Goal: Information Seeking & Learning: Learn about a topic

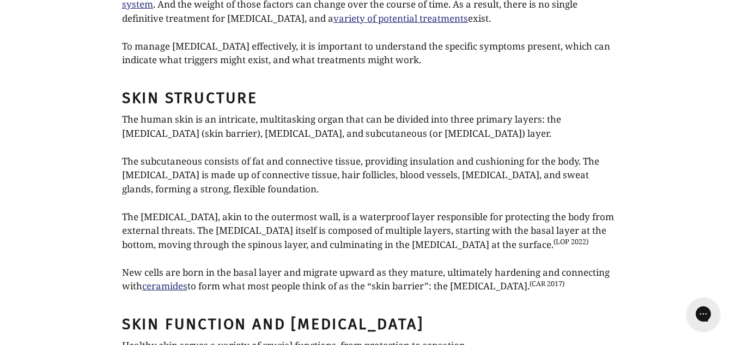
scroll to position [1018, 0]
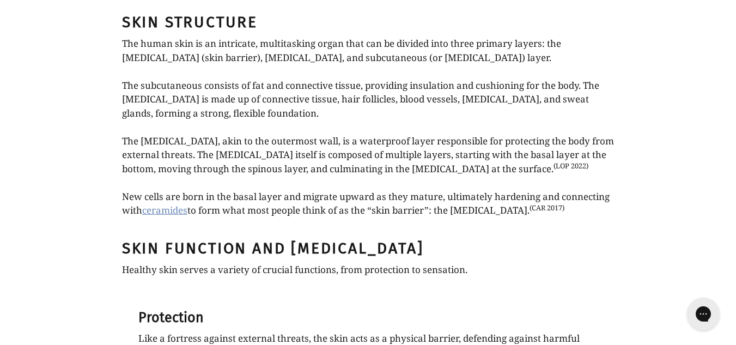
click at [179, 204] on link "ceramides" at bounding box center [164, 210] width 45 height 13
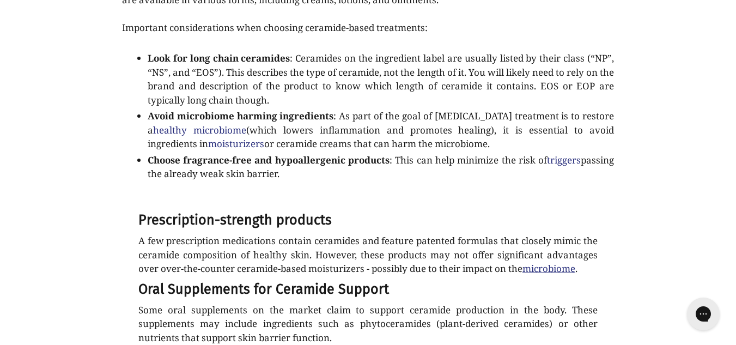
scroll to position [2071, 0]
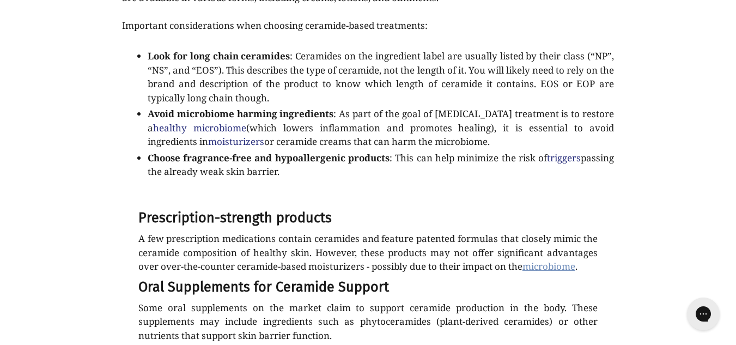
click at [556, 260] on link "microbiome" at bounding box center [549, 266] width 53 height 13
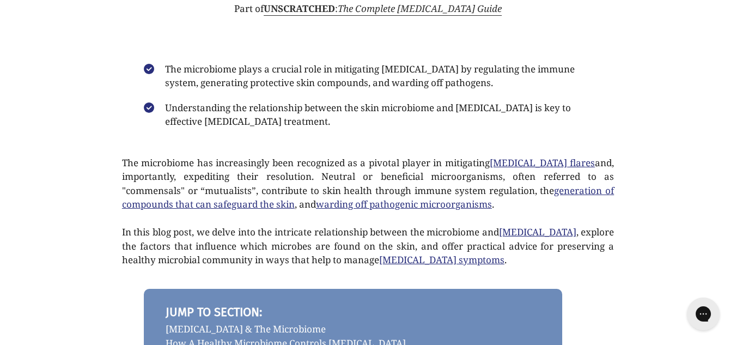
scroll to position [109, 0]
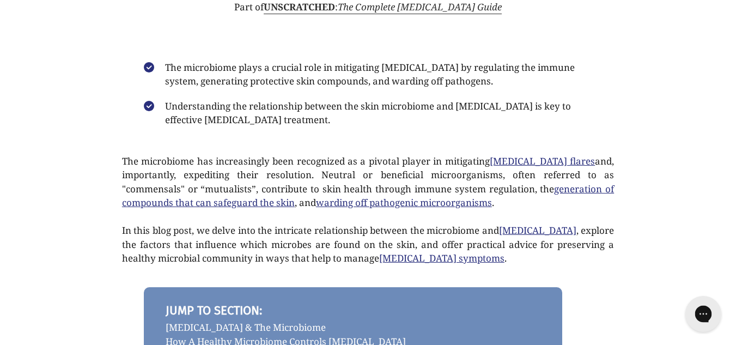
click at [717, 319] on button "Chat with us" at bounding box center [704, 314] width 36 height 36
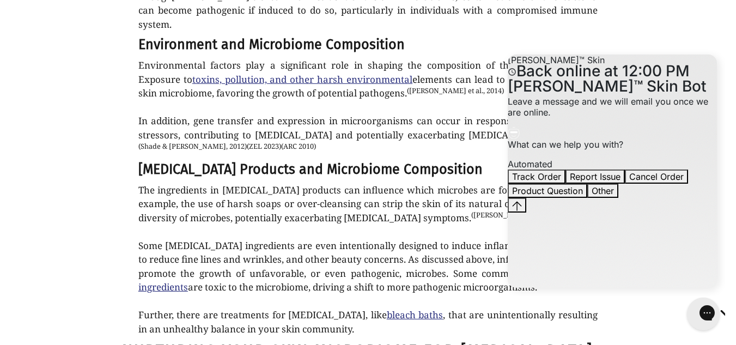
scroll to position [1672, 0]
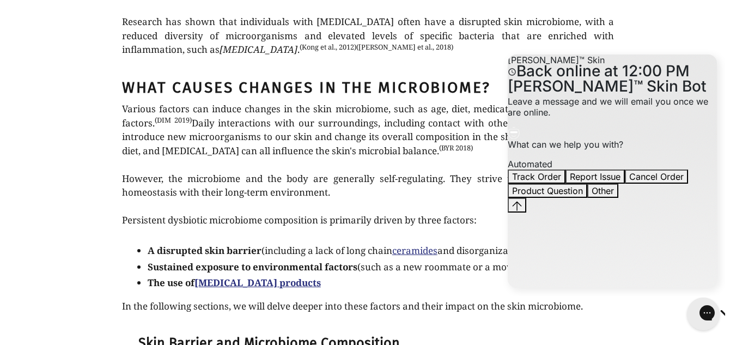
scroll to position [1127, 0]
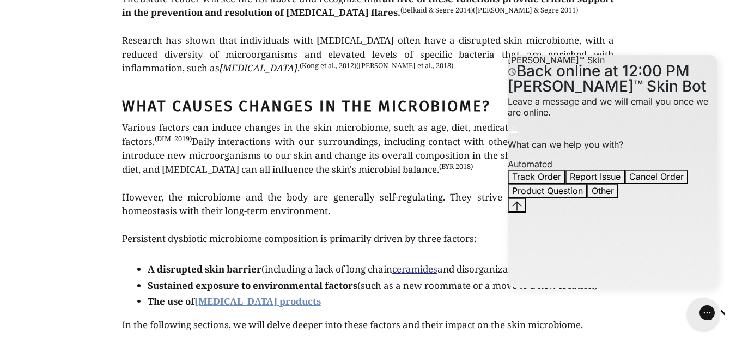
click at [261, 303] on strong "[MEDICAL_DATA] products" at bounding box center [258, 301] width 126 height 13
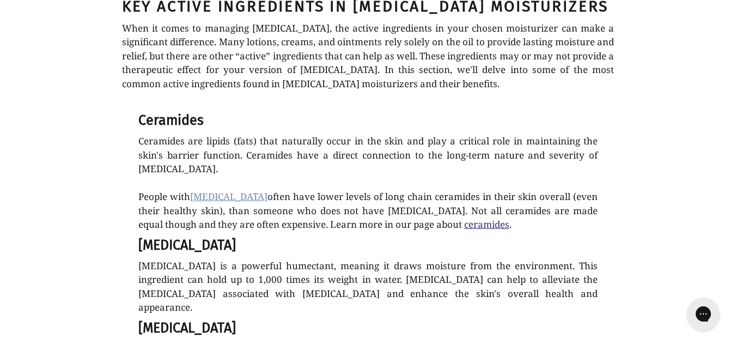
scroll to position [1345, 0]
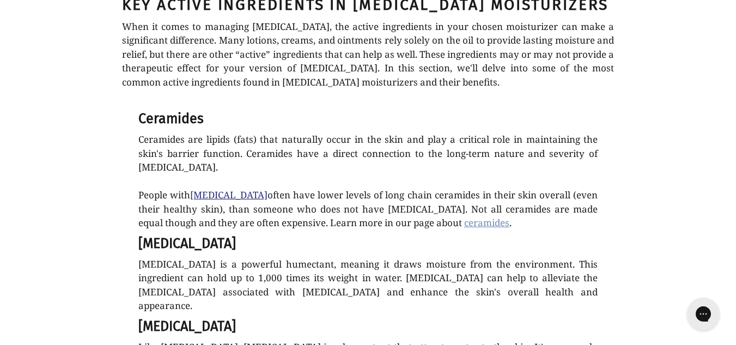
click at [464, 216] on link "ceramides" at bounding box center [486, 222] width 45 height 13
